Goal: Navigation & Orientation: Find specific page/section

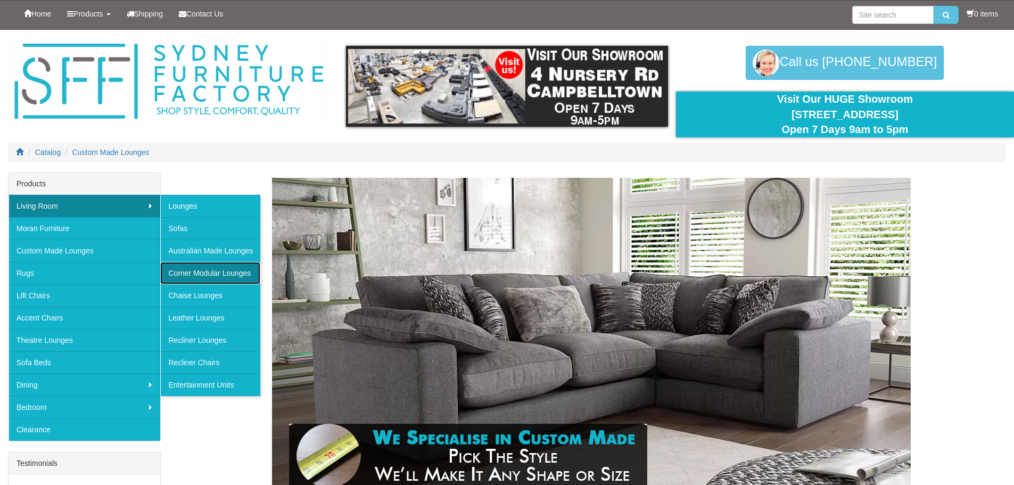
click at [203, 270] on link "Corner Modular Lounges" at bounding box center [210, 273] width 100 height 22
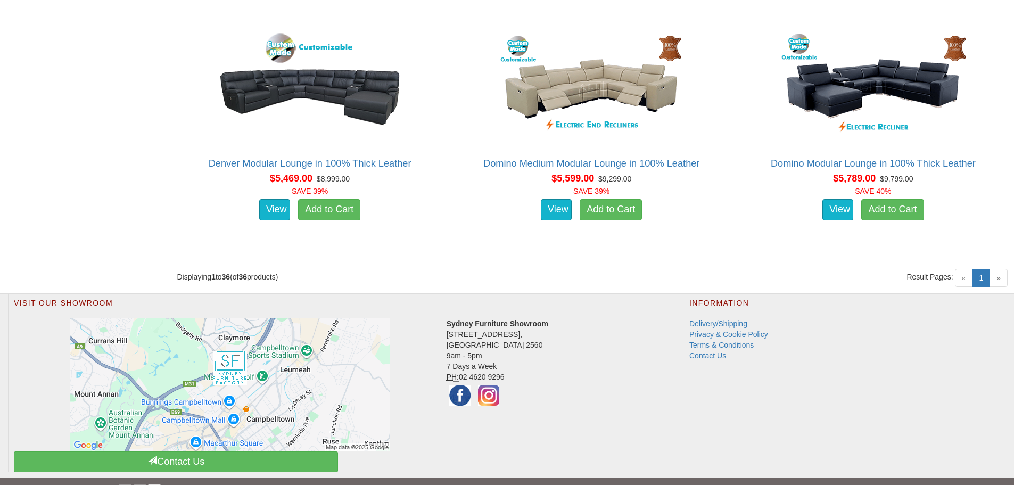
scroll to position [3286, 0]
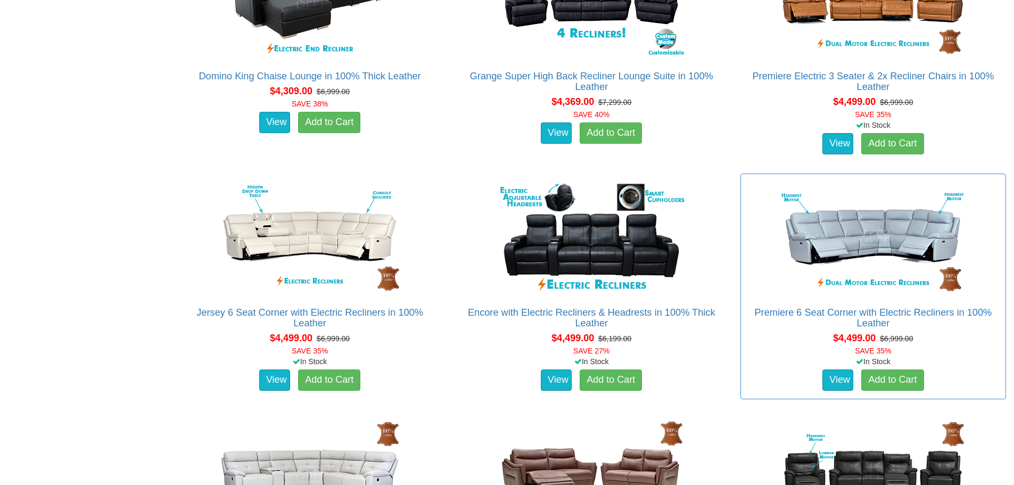
scroll to position [3850, 0]
